Goal: Task Accomplishment & Management: Use online tool/utility

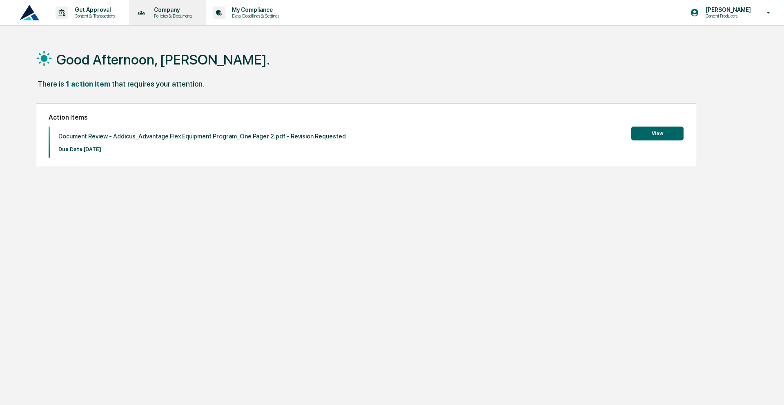
click at [169, 9] on p "Company" at bounding box center [171, 10] width 49 height 7
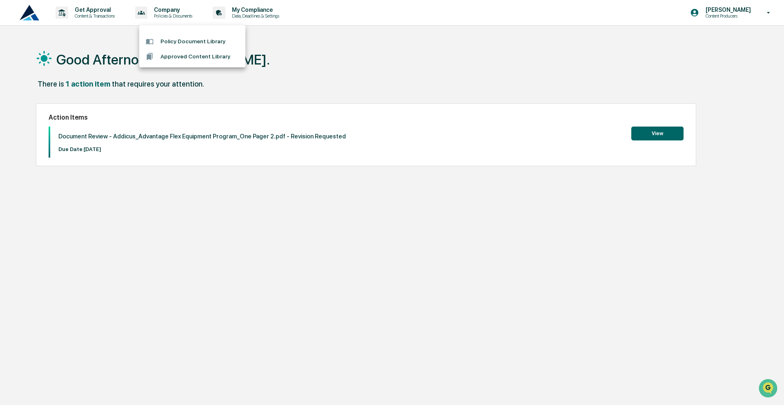
click at [99, 15] on div at bounding box center [392, 202] width 784 height 405
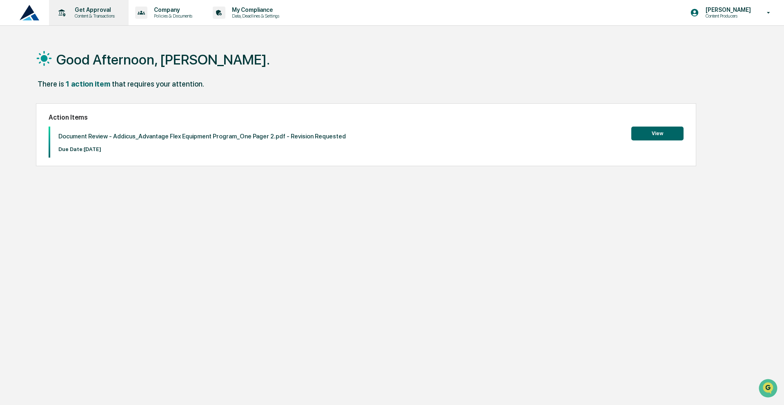
click at [91, 13] on p "Get Approval" at bounding box center [93, 10] width 51 height 7
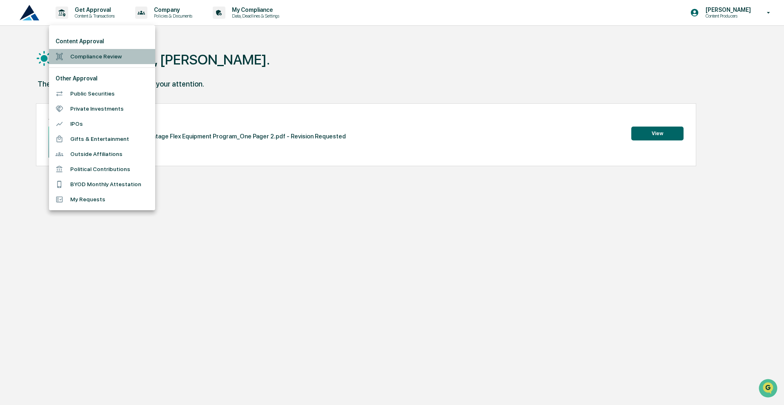
click at [106, 61] on li "Compliance Review" at bounding box center [102, 56] width 106 height 15
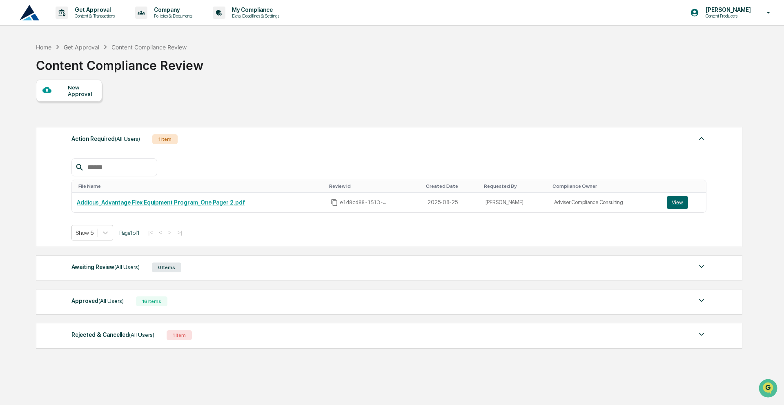
click at [248, 315] on div "Approved (All Users) 16 Items File Name Review Id Created Date Requested By Com…" at bounding box center [389, 302] width 707 height 26
click at [243, 304] on div "Approved (All Users) 16 Items" at bounding box center [388, 301] width 635 height 11
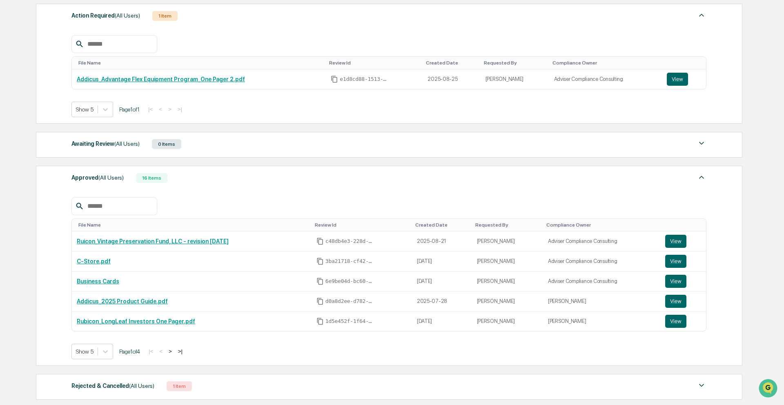
scroll to position [178, 0]
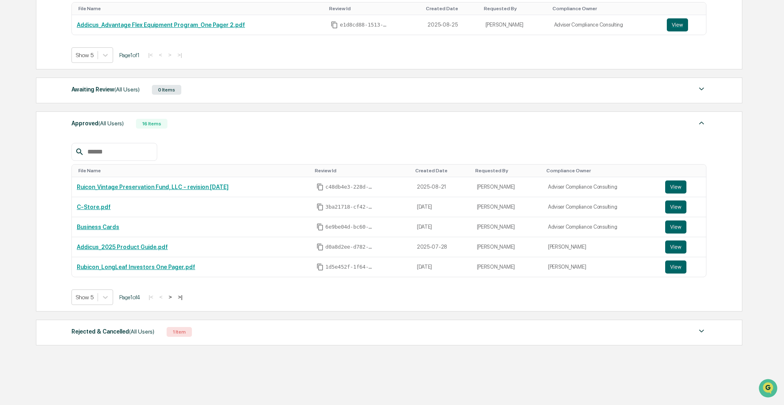
click at [174, 301] on button ">" at bounding box center [170, 297] width 8 height 7
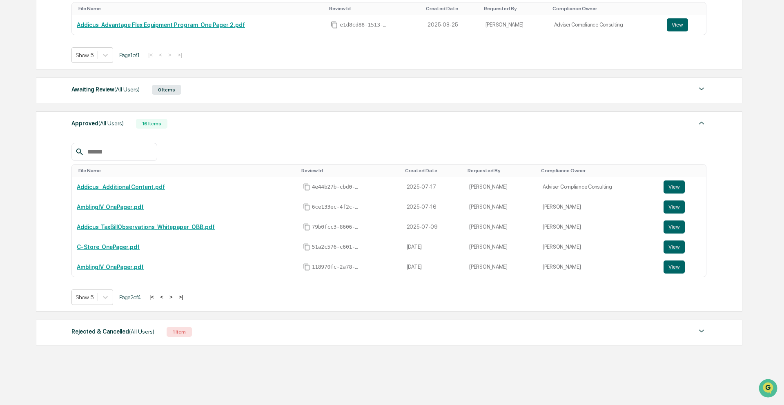
click at [175, 301] on button ">" at bounding box center [171, 297] width 8 height 7
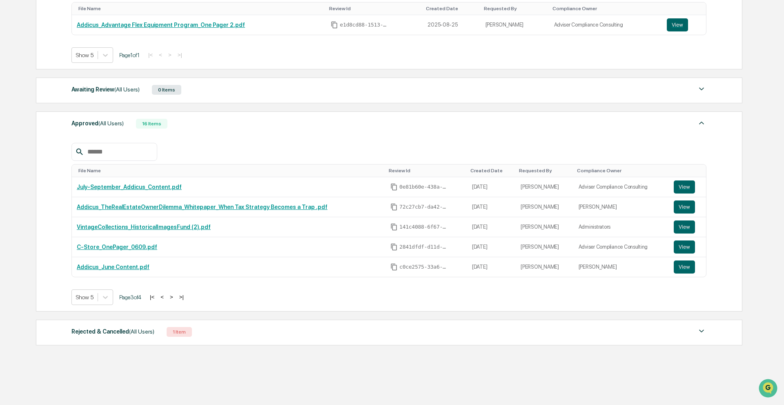
click at [176, 301] on button ">" at bounding box center [171, 297] width 8 height 7
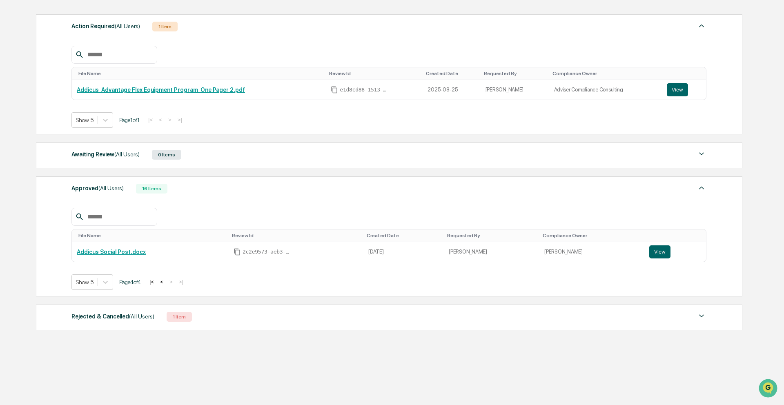
click at [166, 281] on button "<" at bounding box center [162, 282] width 8 height 7
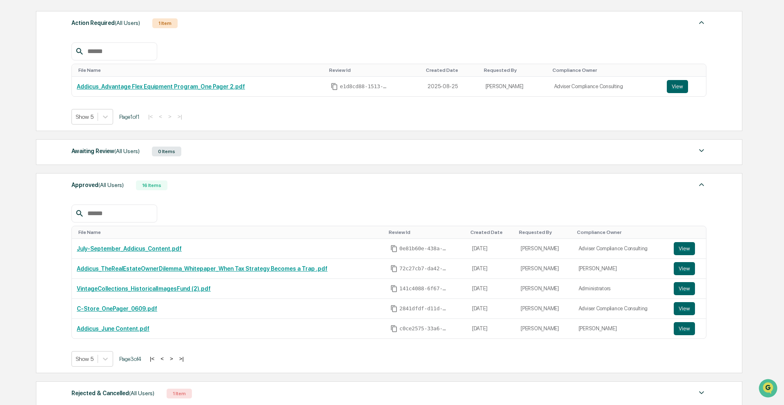
click at [170, 281] on td "VintageCollections_HistoricalImagesFund (2).pdf" at bounding box center [229, 289] width 314 height 20
click at [166, 362] on button "<" at bounding box center [162, 358] width 8 height 7
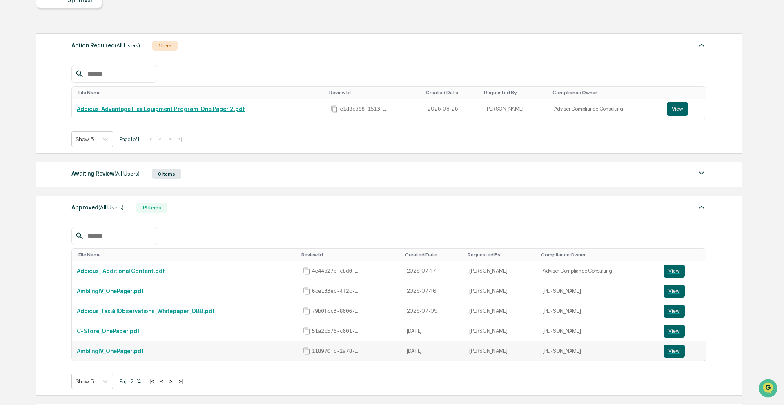
scroll to position [89, 0]
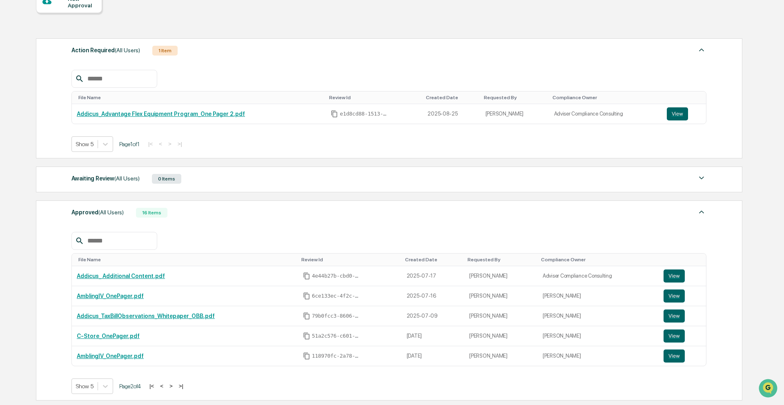
click at [166, 389] on button "<" at bounding box center [162, 386] width 8 height 7
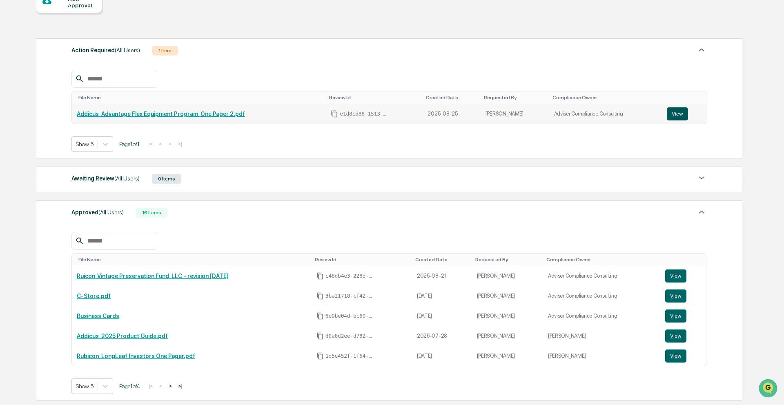
click at [682, 116] on button "View" at bounding box center [677, 113] width 21 height 13
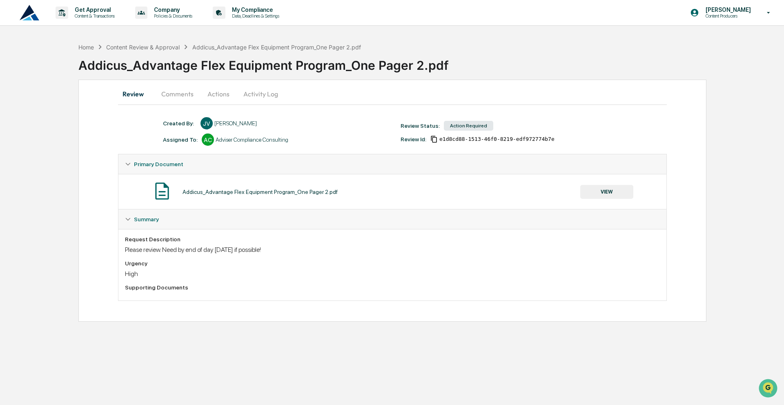
click at [185, 96] on button "Comments" at bounding box center [177, 94] width 45 height 20
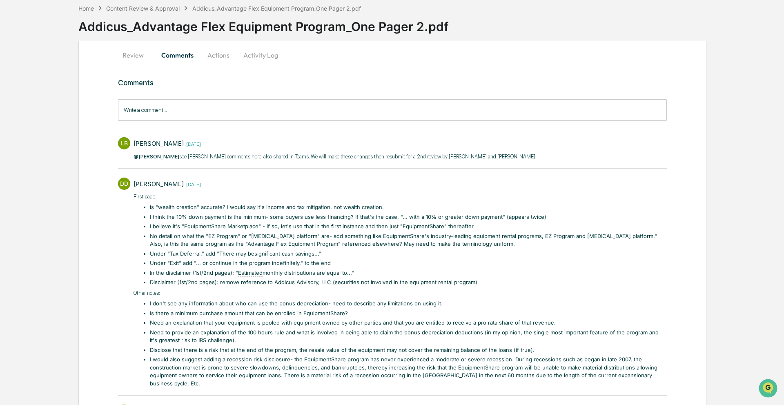
scroll to position [39, 0]
click at [254, 115] on input "Write a comment..." at bounding box center [392, 110] width 549 height 22
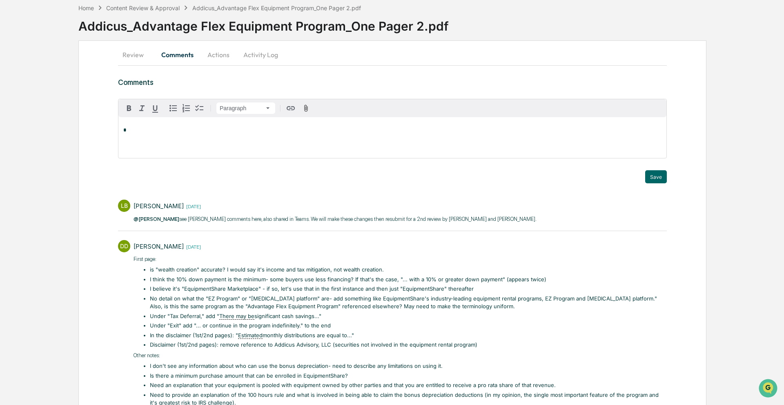
click at [276, 225] on div "LB Lanair Baker 1 day ago @Jasmine Valdes see Devlin's comments here, also shar…" at bounding box center [392, 214] width 549 height 36
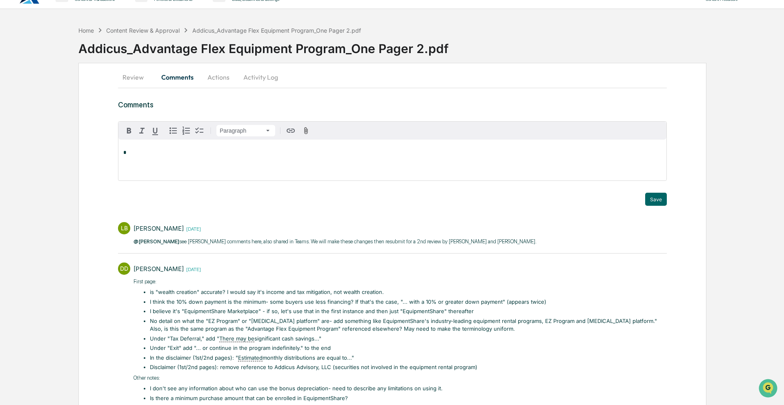
scroll to position [2, 0]
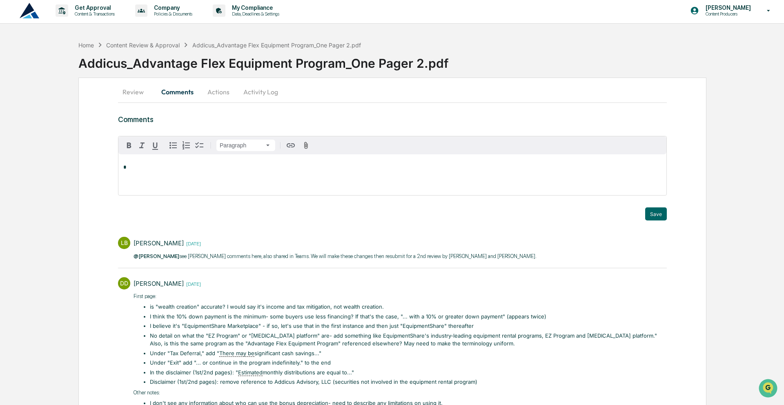
click at [179, 210] on div "Save" at bounding box center [392, 214] width 549 height 13
